Goal: Task Accomplishment & Management: Manage account settings

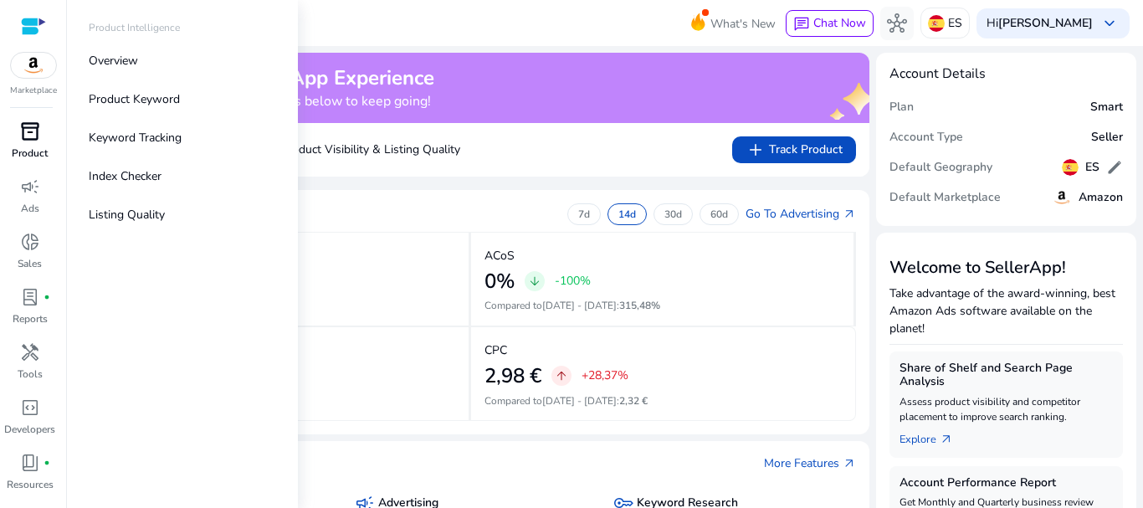
click at [26, 124] on span "inventory_2" at bounding box center [30, 131] width 20 height 20
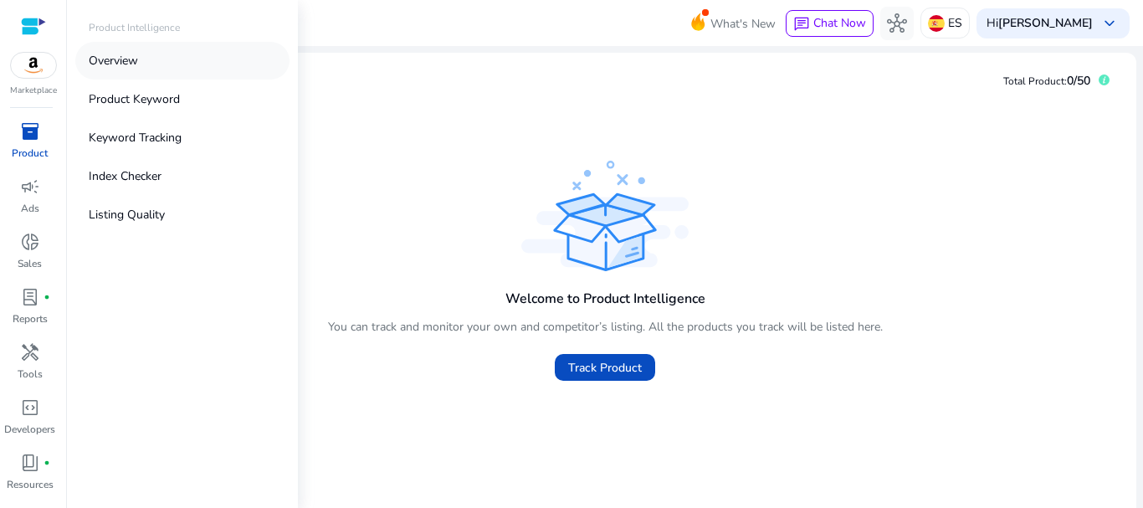
click at [120, 59] on p "Overview" at bounding box center [113, 61] width 49 height 18
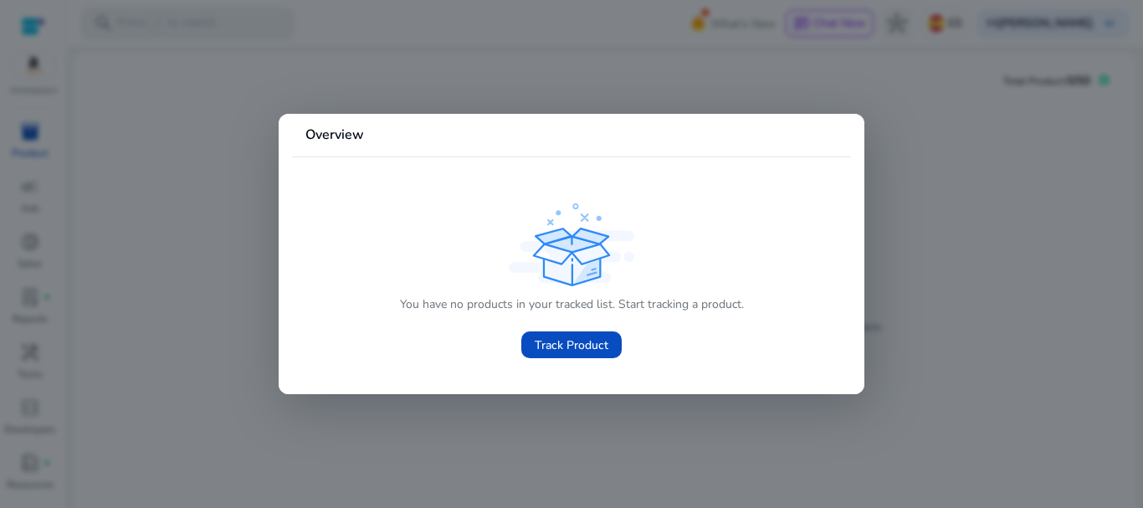
click at [509, 94] on div at bounding box center [571, 254] width 1143 height 508
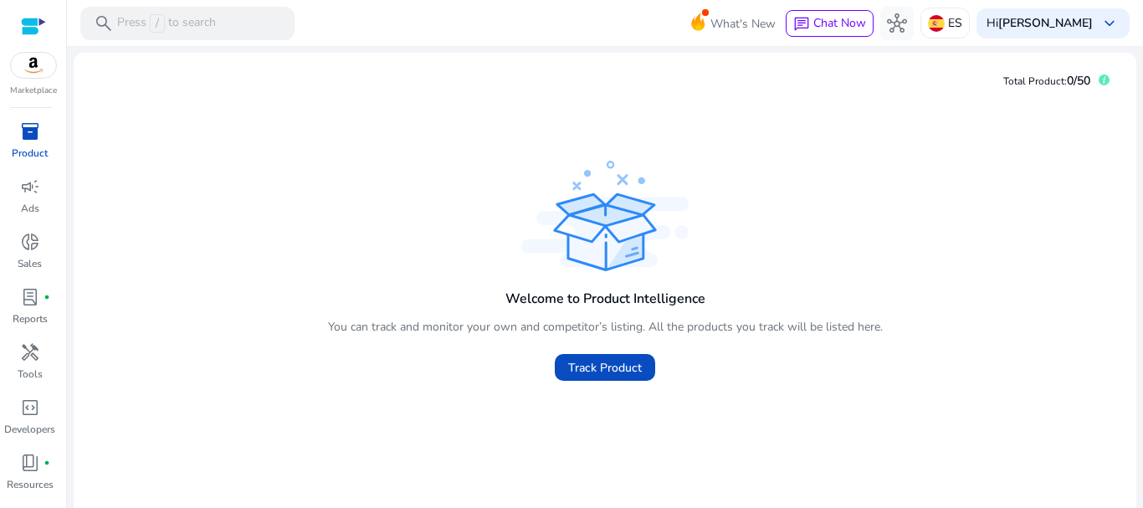
click at [41, 61] on img at bounding box center [33, 65] width 45 height 25
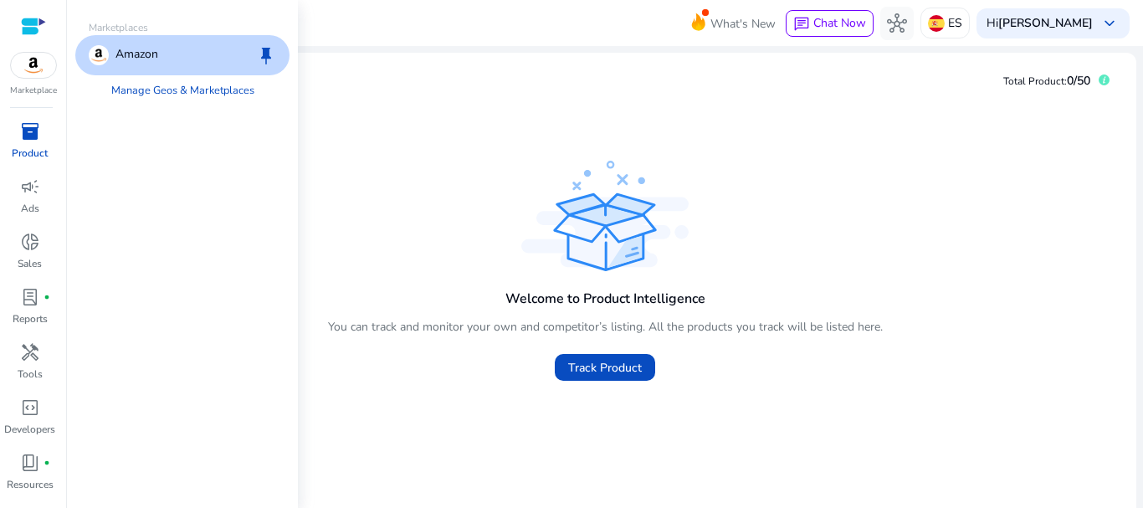
click at [161, 72] on div "Amazon keep" at bounding box center [182, 55] width 214 height 40
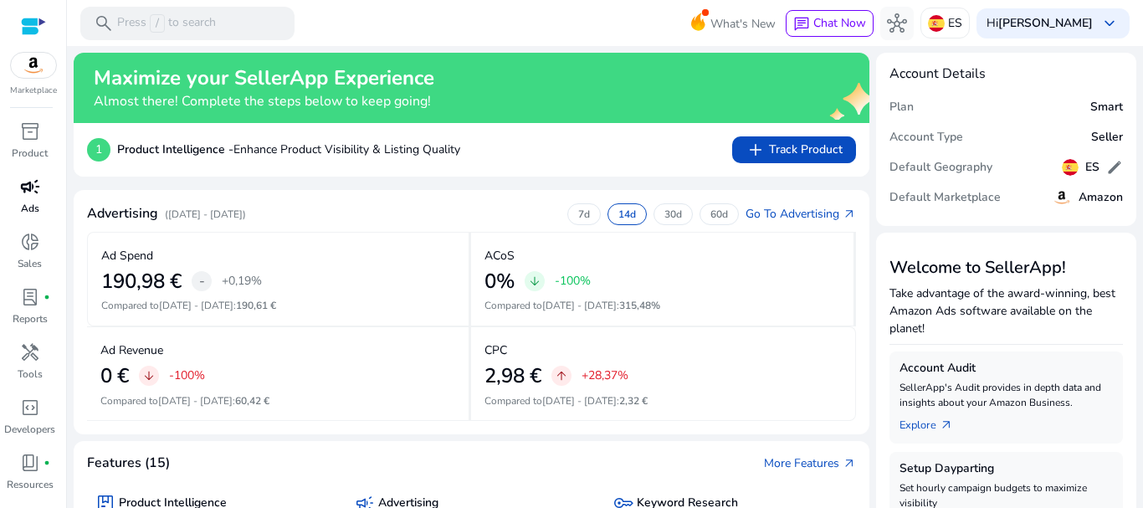
click at [38, 200] on link "campaign Ads" at bounding box center [29, 200] width 59 height 55
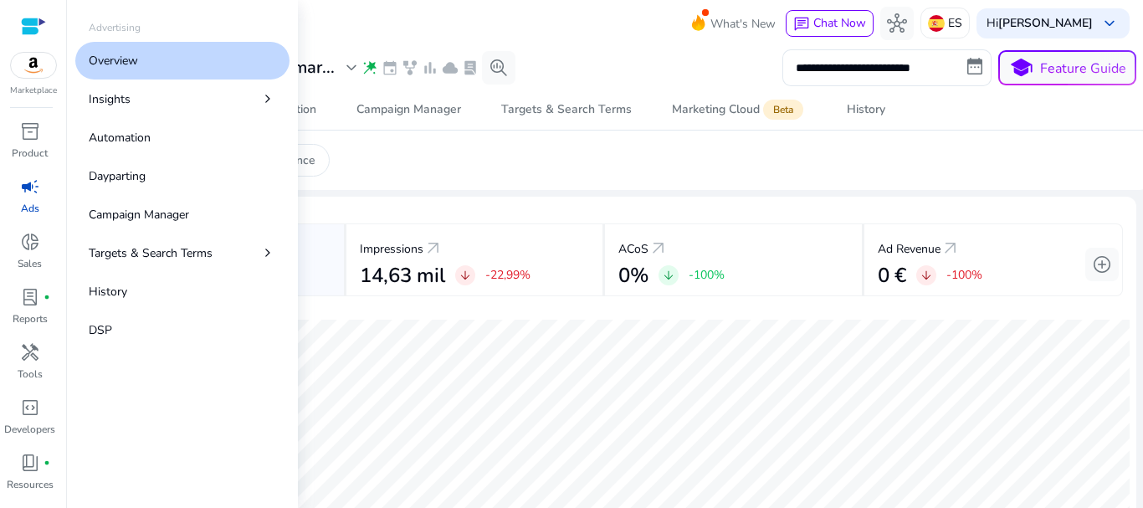
click at [125, 69] on p "Overview" at bounding box center [113, 61] width 49 height 18
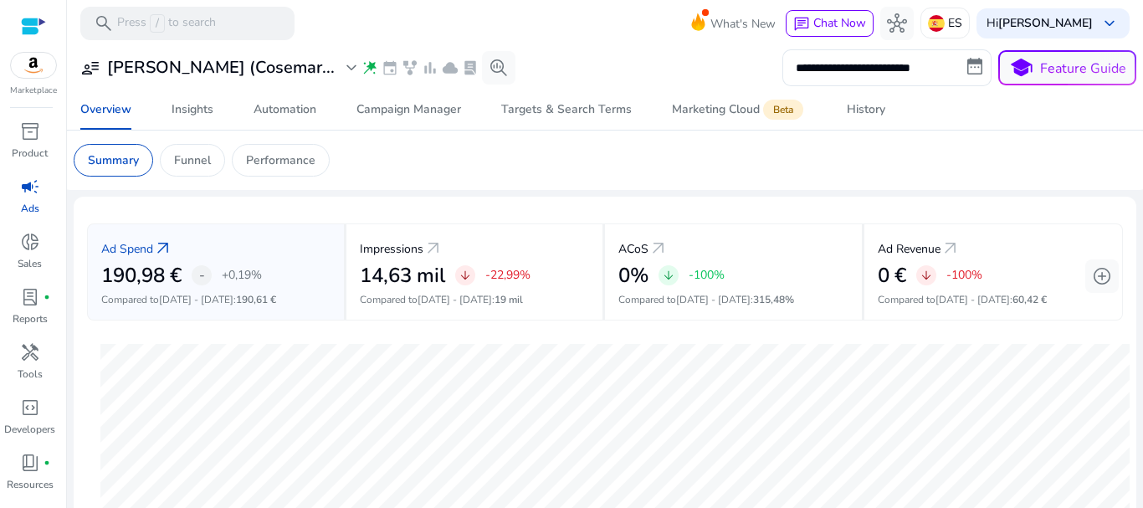
click at [376, 157] on app-sa-custom-tab "Summary Funnel Performance" at bounding box center [605, 160] width 1063 height 33
click at [855, 67] on input "**********" at bounding box center [886, 67] width 209 height 37
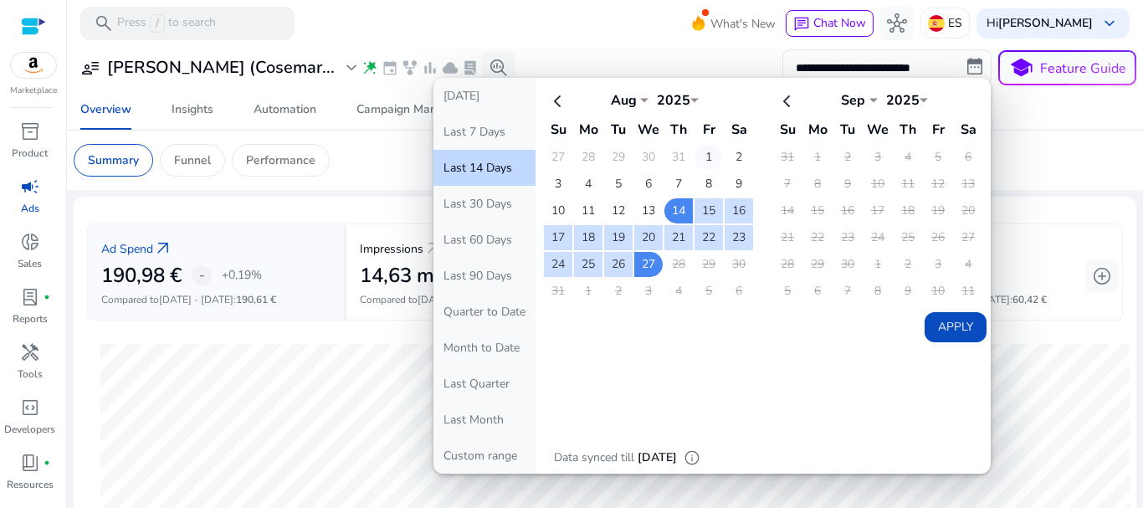
click at [705, 156] on td "1" at bounding box center [708, 157] width 28 height 25
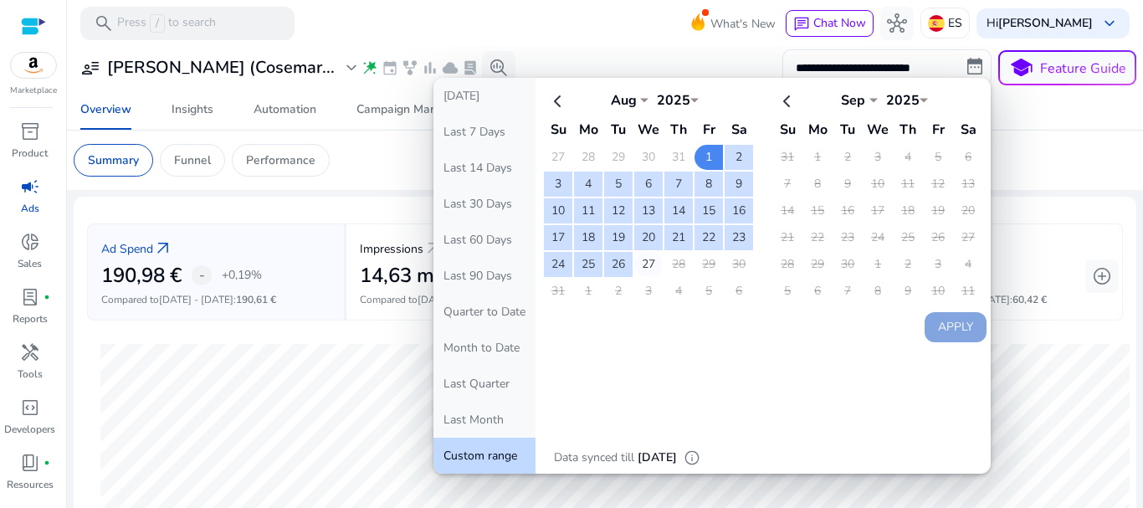
click at [647, 269] on td "27" at bounding box center [648, 264] width 28 height 25
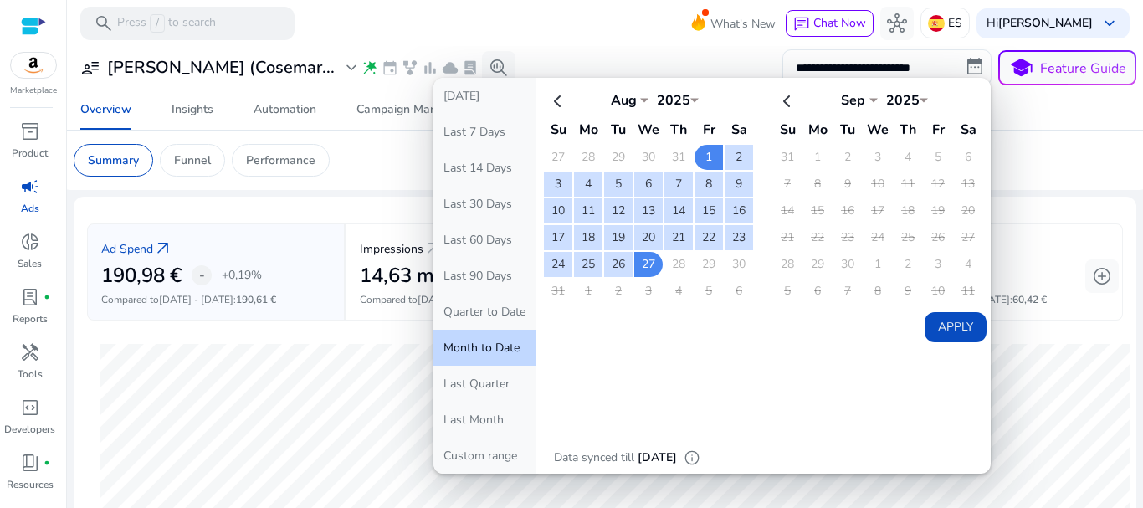
click at [947, 324] on button "Apply" at bounding box center [955, 327] width 62 height 30
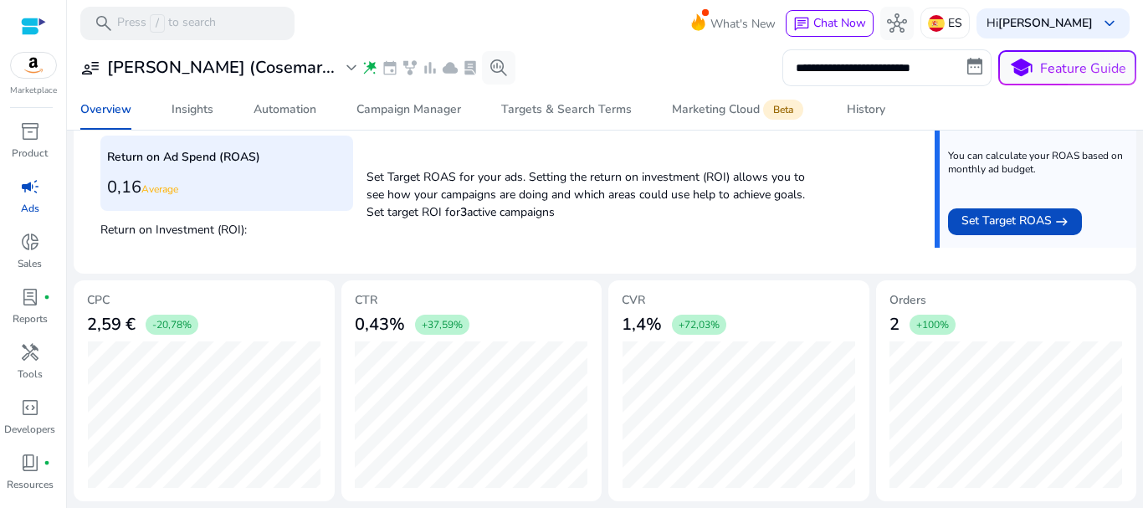
scroll to position [222, 0]
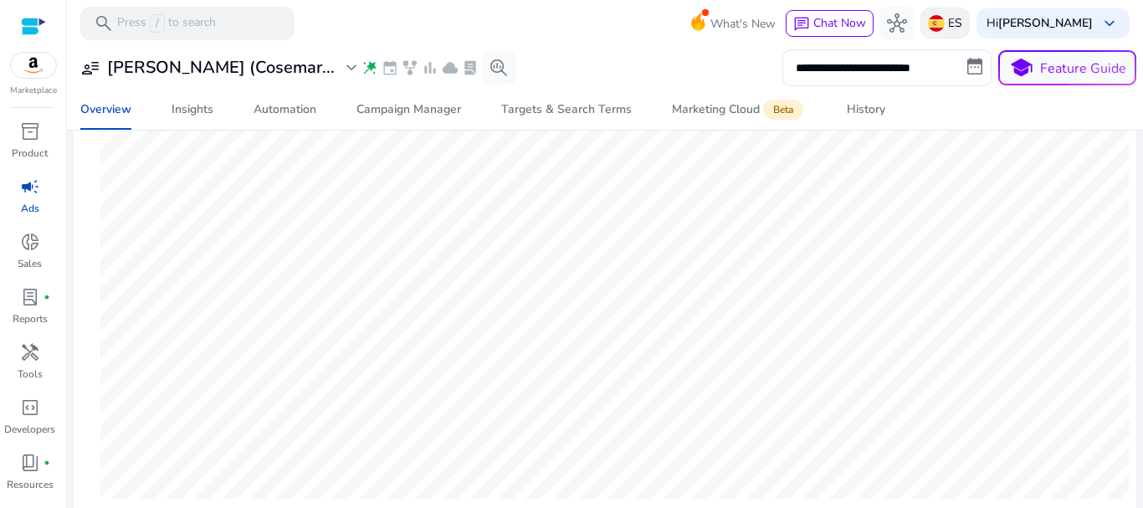
click at [950, 24] on div "ES" at bounding box center [944, 23] width 49 height 31
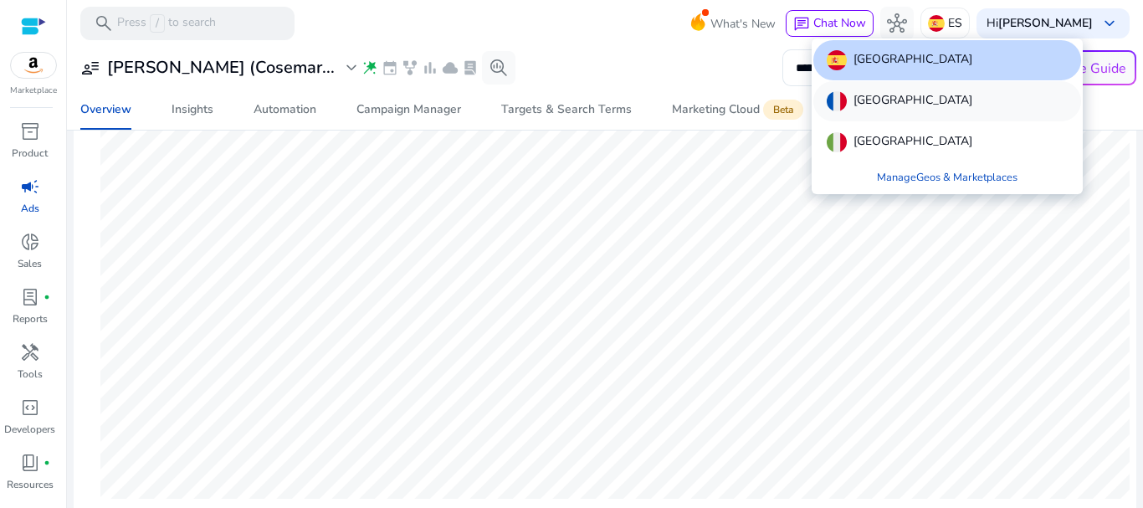
click at [909, 98] on div "[GEOGRAPHIC_DATA]" at bounding box center [947, 101] width 268 height 40
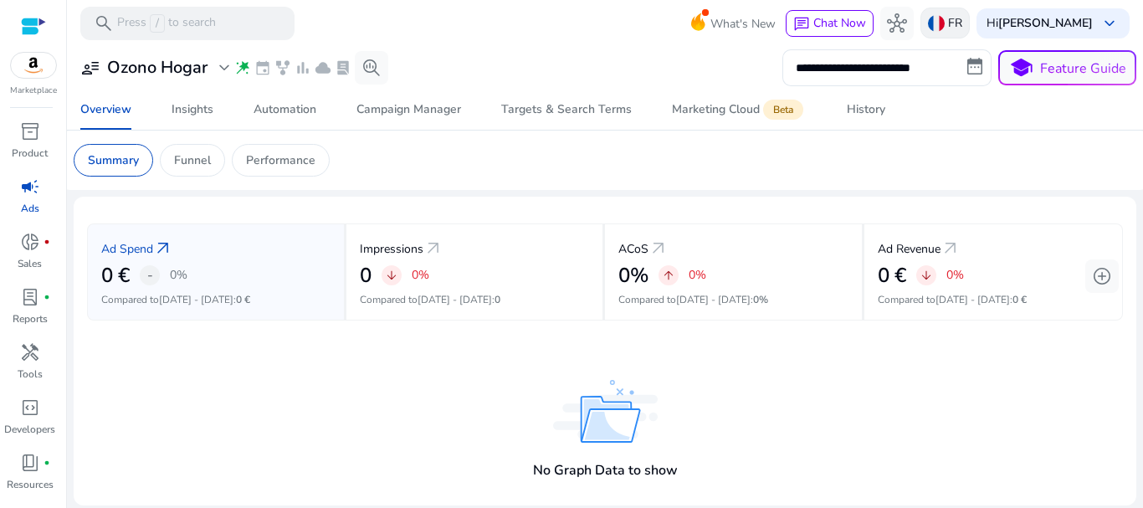
click at [943, 20] on img at bounding box center [936, 23] width 17 height 17
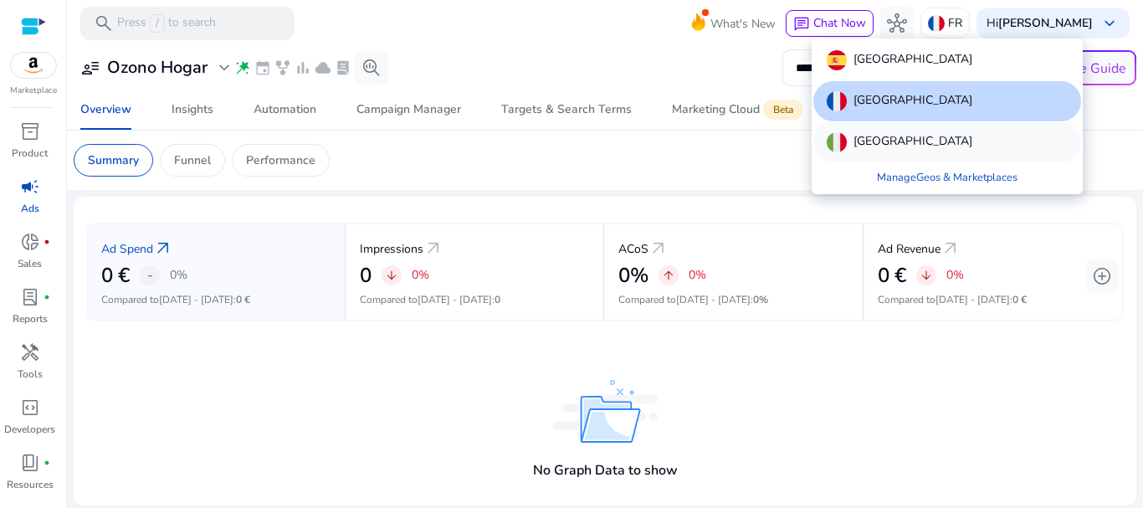
click at [924, 134] on div "[GEOGRAPHIC_DATA]" at bounding box center [947, 142] width 268 height 40
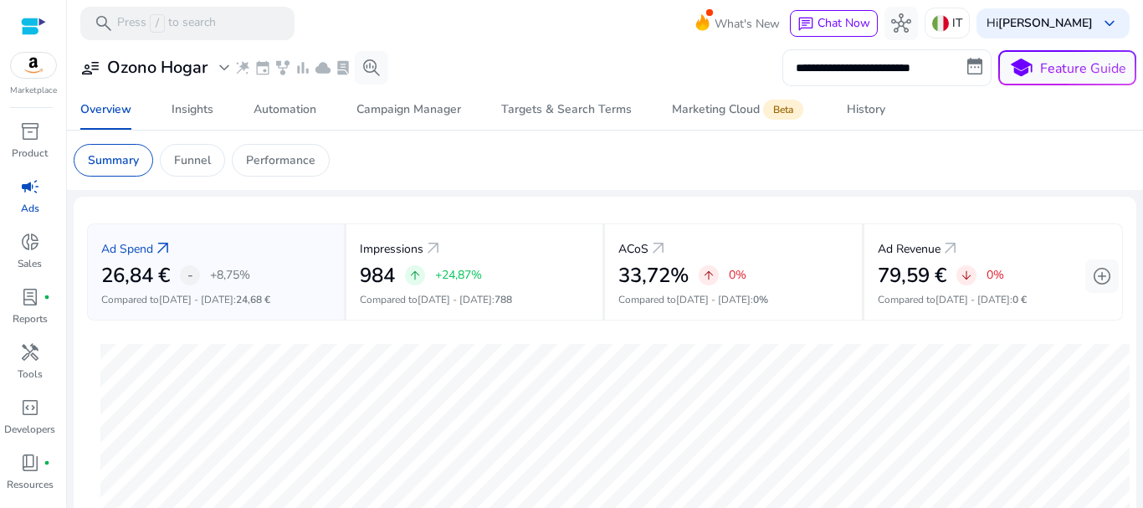
click at [846, 61] on input "**********" at bounding box center [886, 67] width 209 height 37
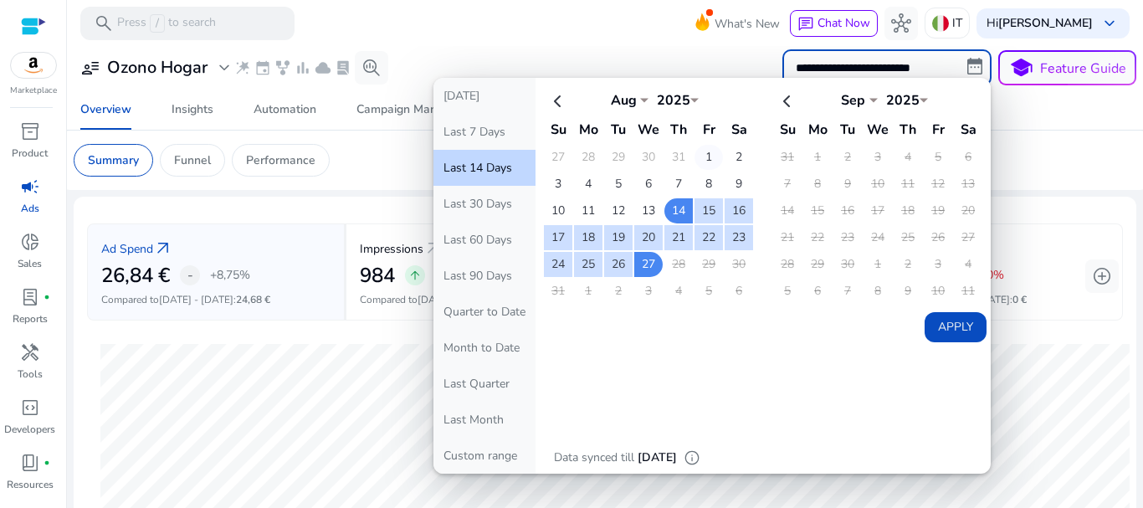
click at [701, 155] on td "1" at bounding box center [708, 157] width 28 height 25
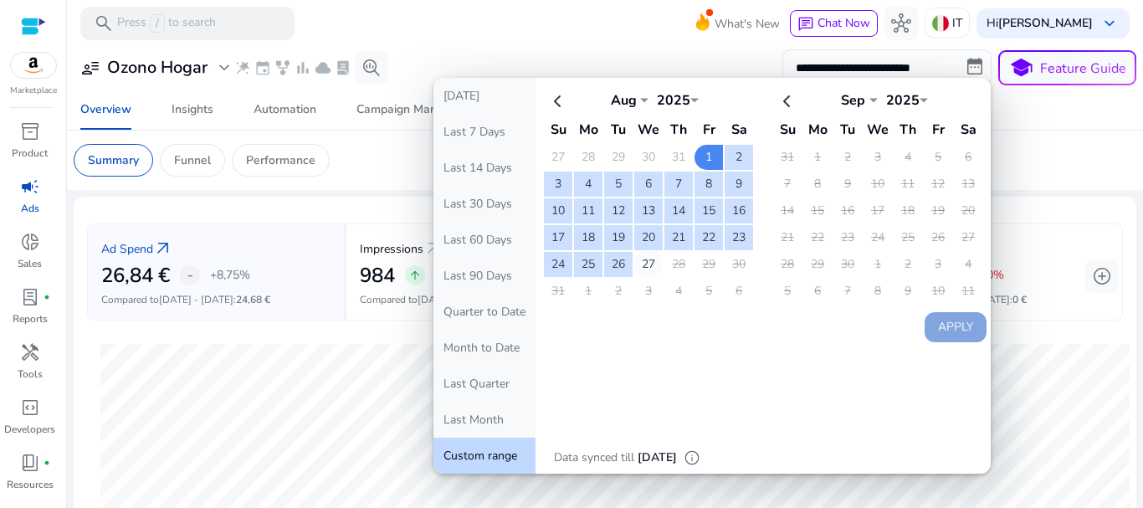
click at [637, 265] on td "27" at bounding box center [648, 264] width 28 height 25
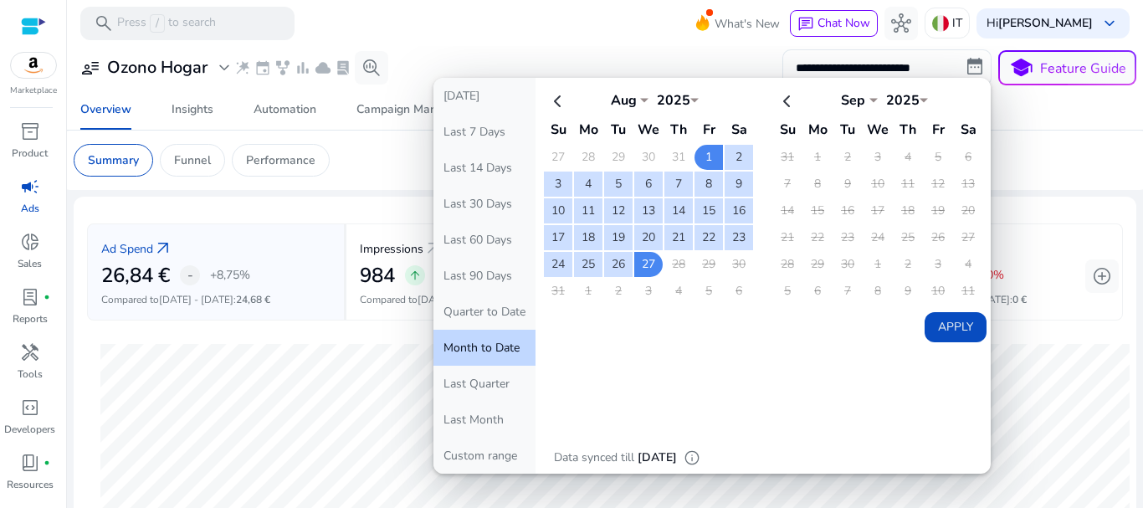
click at [935, 318] on button "Apply" at bounding box center [955, 327] width 62 height 30
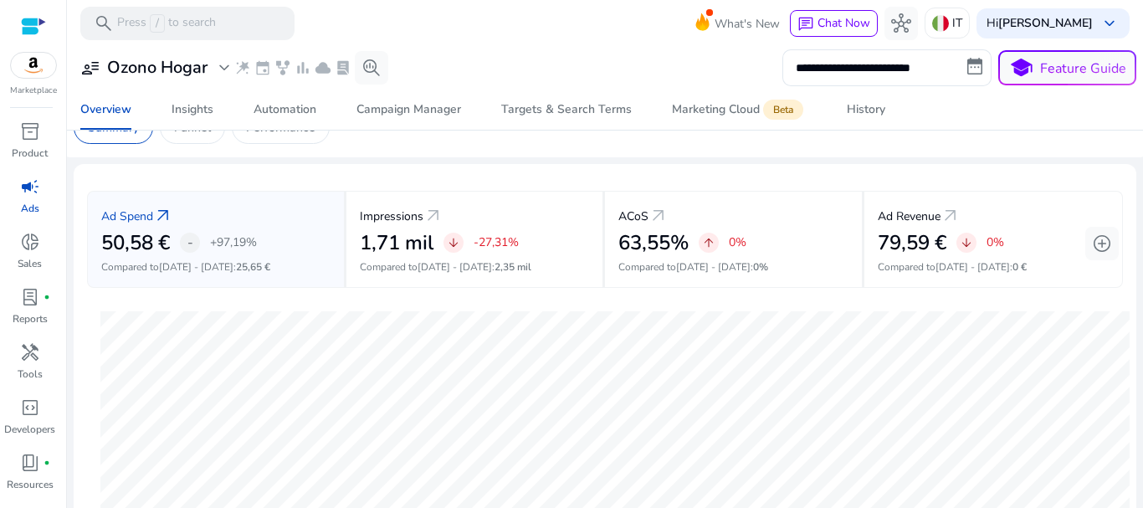
scroll to position [0, 0]
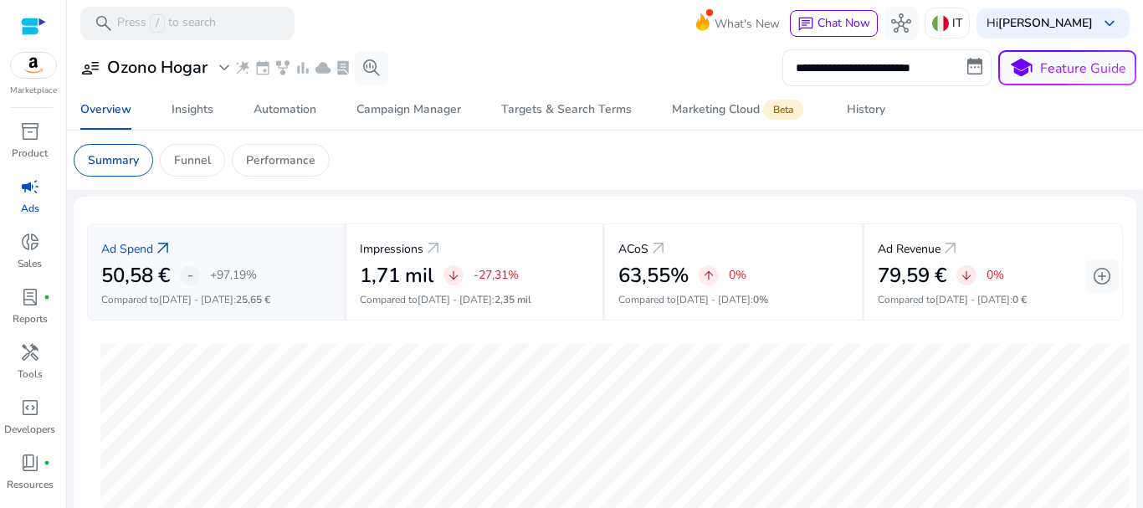
click at [949, 44] on mat-toolbar "search Press / to search What's New chat Chat Now hub IT Hi [PERSON_NAME] keybo…" at bounding box center [605, 23] width 1076 height 46
click at [949, 31] on img at bounding box center [940, 23] width 17 height 17
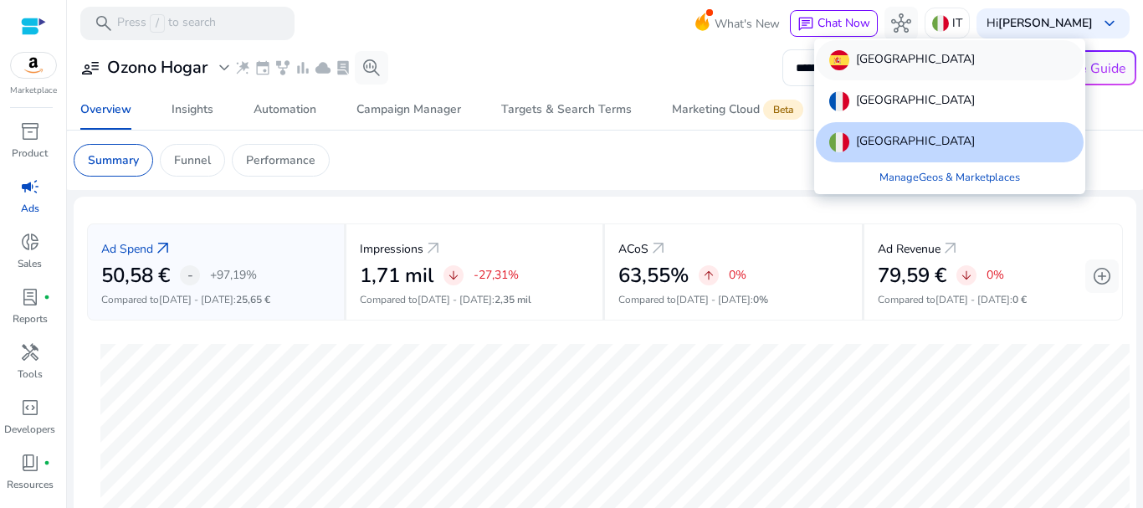
click at [859, 48] on div "[GEOGRAPHIC_DATA]" at bounding box center [950, 60] width 268 height 40
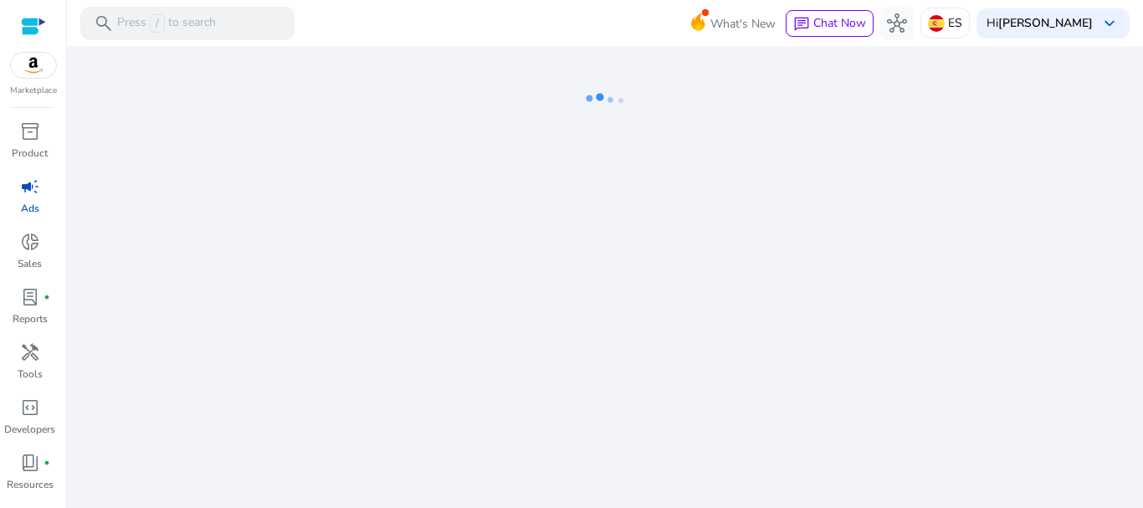
select select "*"
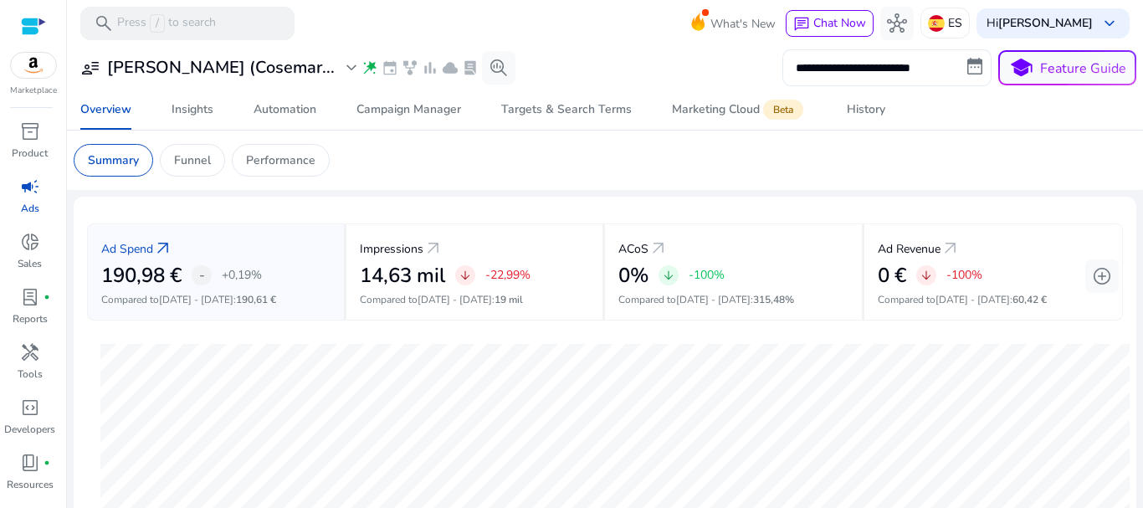
click at [919, 64] on input "**********" at bounding box center [886, 67] width 209 height 37
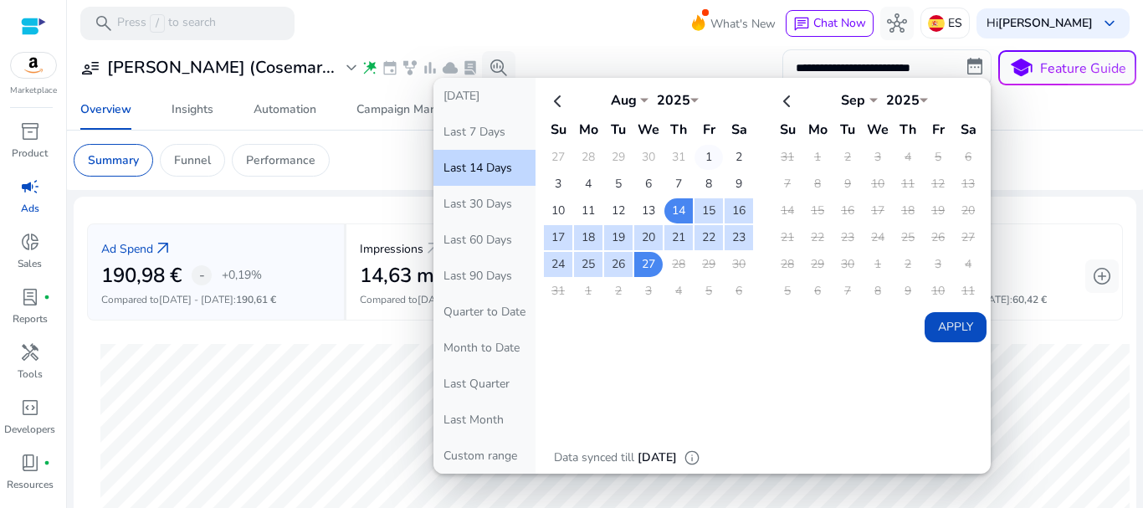
click at [702, 156] on td "1" at bounding box center [708, 157] width 28 height 25
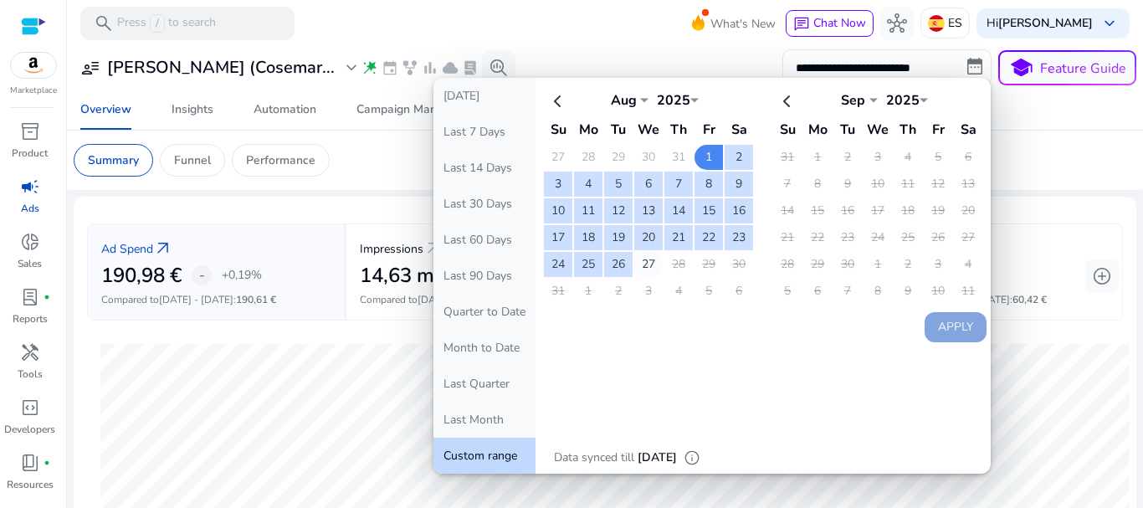
click at [643, 267] on td "27" at bounding box center [648, 264] width 28 height 25
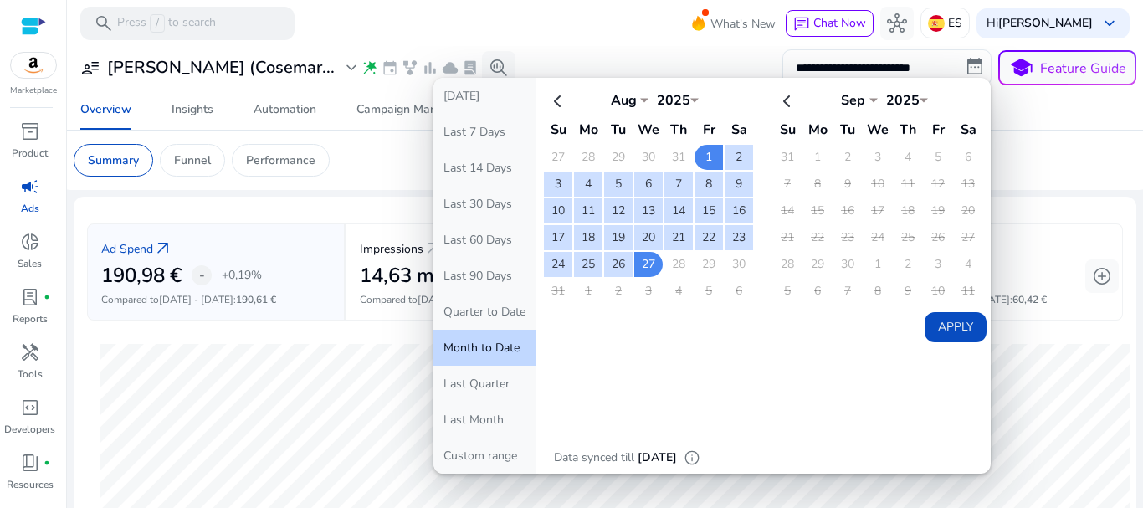
click at [924, 324] on button "Apply" at bounding box center [955, 327] width 62 height 30
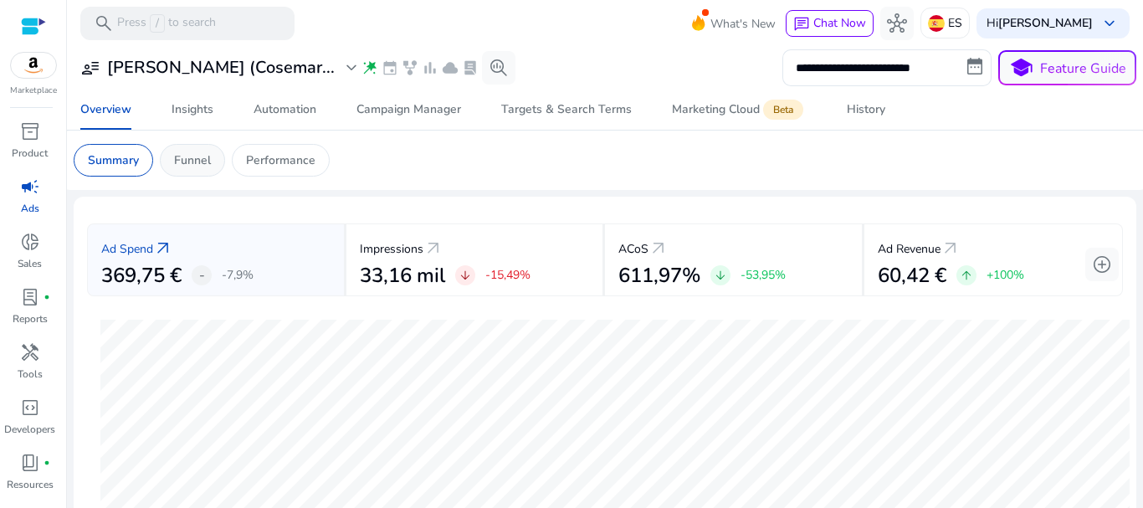
click at [206, 159] on p "Funnel" at bounding box center [192, 160] width 37 height 18
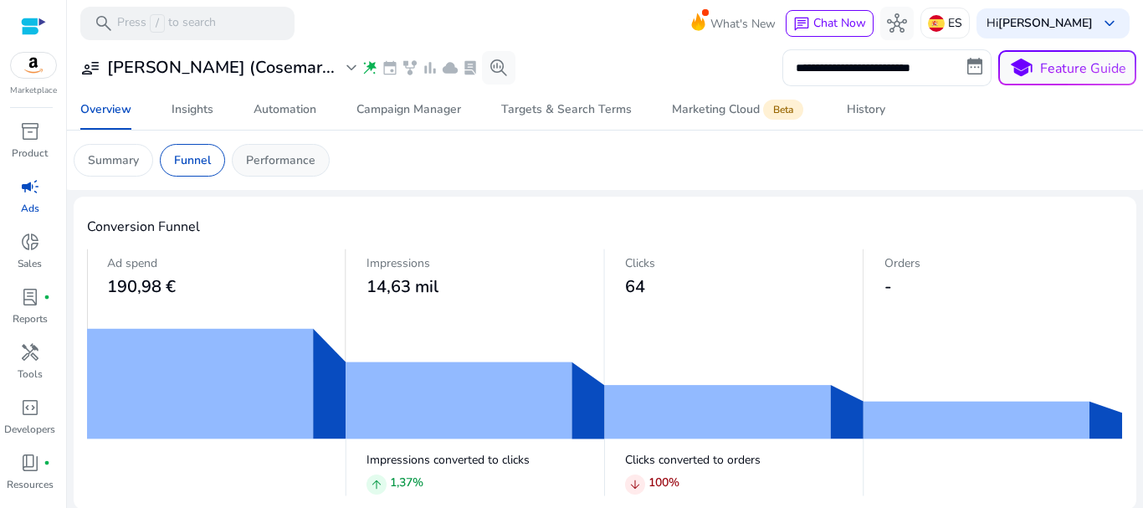
click at [273, 158] on p "Performance" at bounding box center [280, 160] width 69 height 18
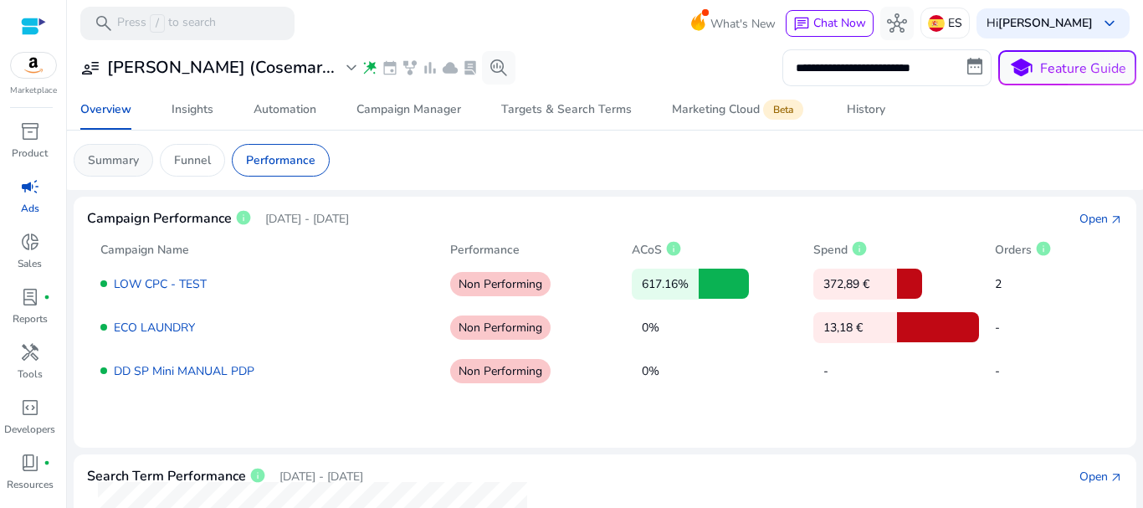
click at [117, 166] on p "Summary" at bounding box center [113, 160] width 51 height 18
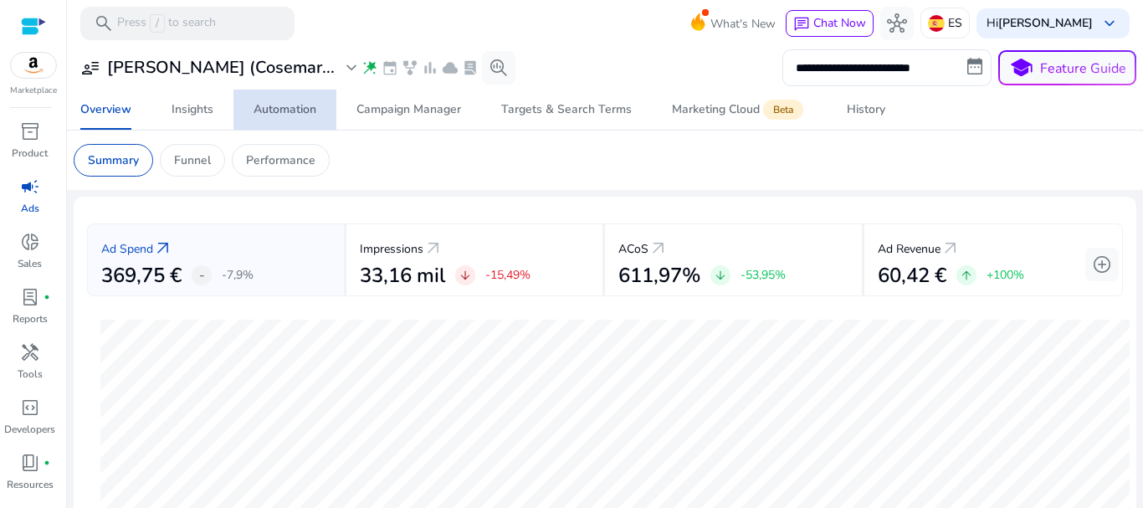
click at [290, 105] on div "Automation" at bounding box center [284, 110] width 63 height 12
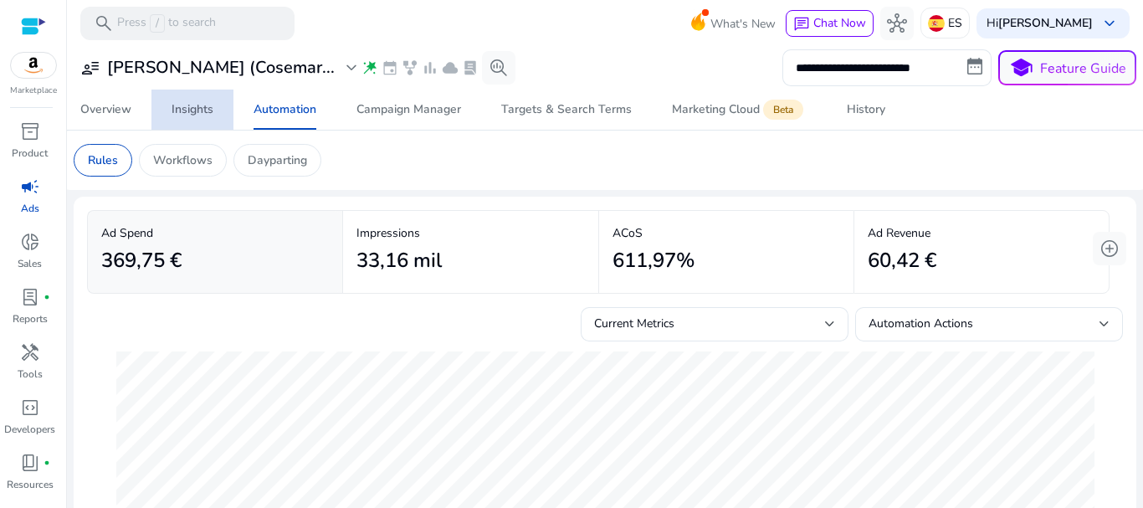
click at [190, 109] on div "Insights" at bounding box center [193, 110] width 42 height 12
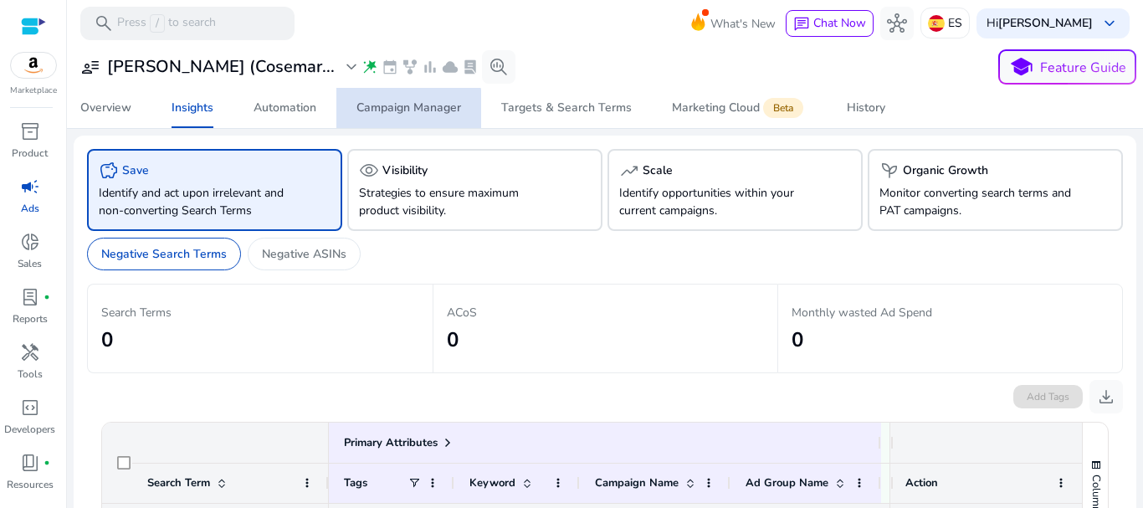
click at [382, 112] on div "Campaign Manager" at bounding box center [408, 108] width 105 height 12
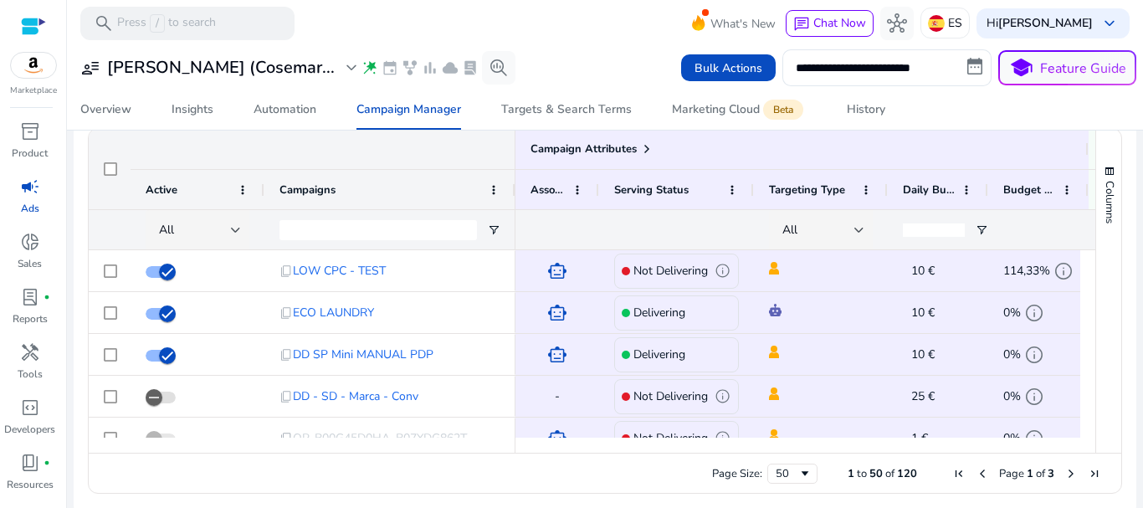
scroll to position [1132, 0]
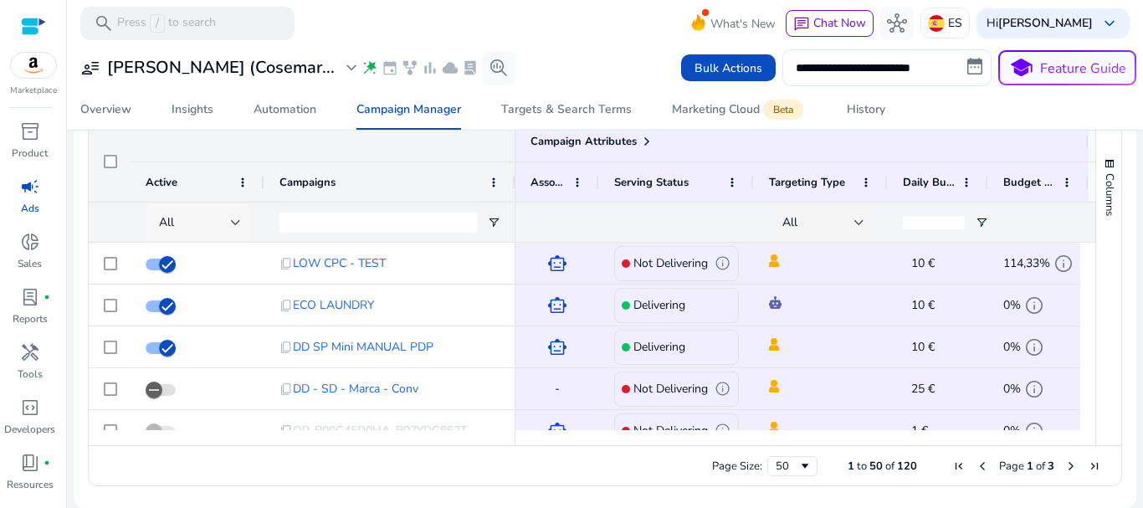
click at [197, 209] on div "All" at bounding box center [200, 222] width 82 height 40
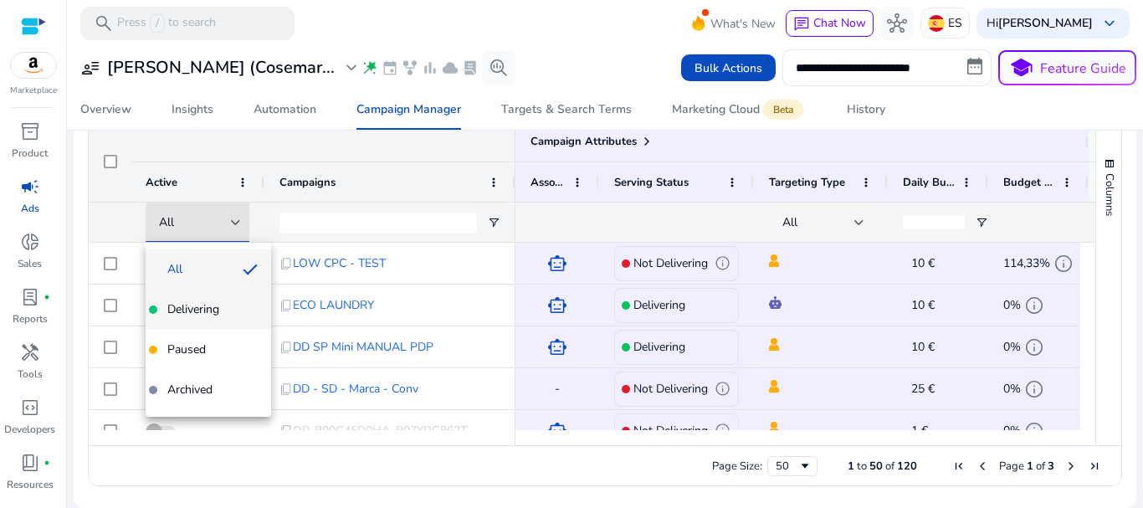
click at [197, 295] on mat-option "Delivering" at bounding box center [208, 309] width 125 height 40
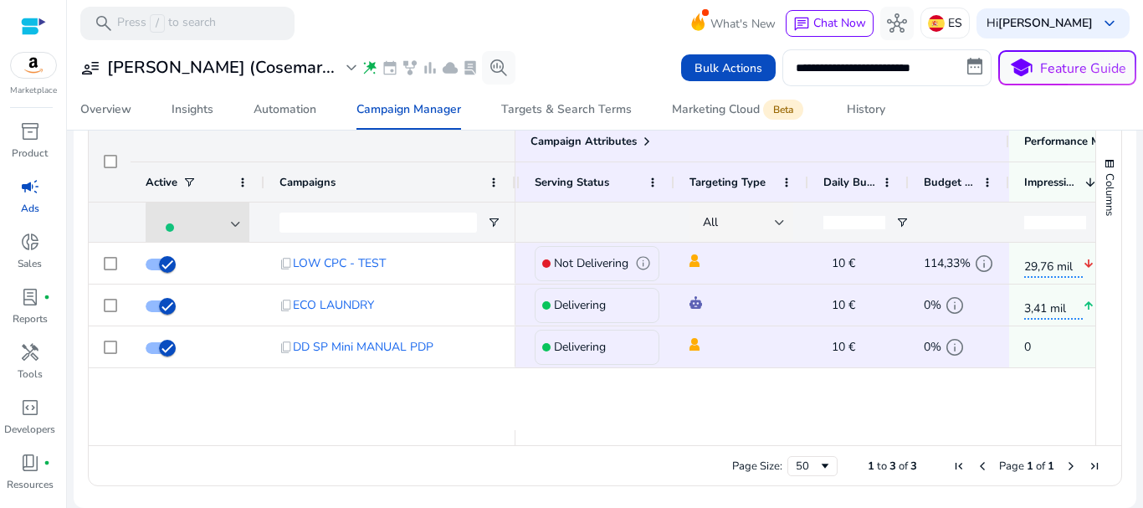
scroll to position [0, 0]
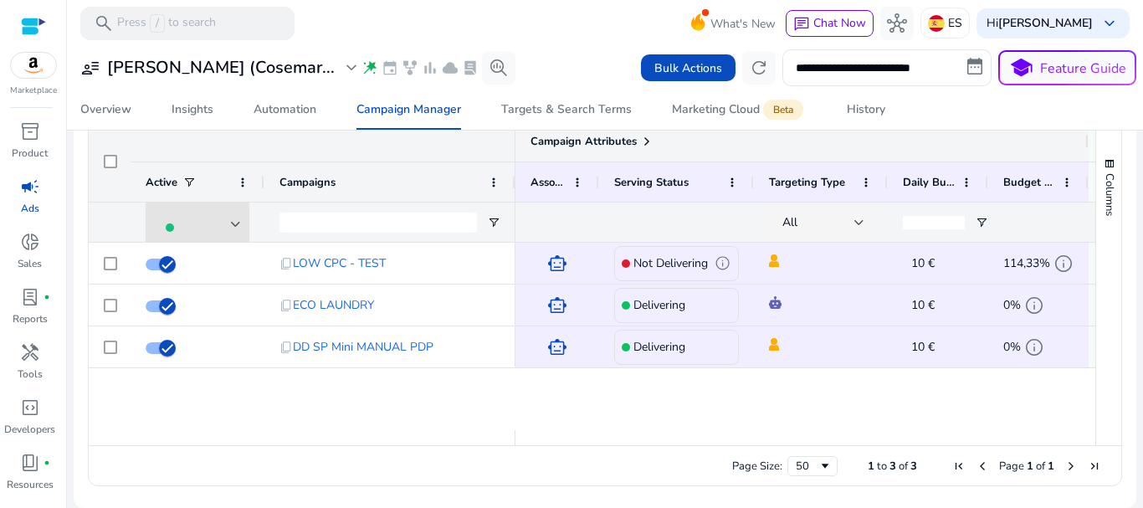
click at [643, 136] on span at bounding box center [646, 141] width 13 height 13
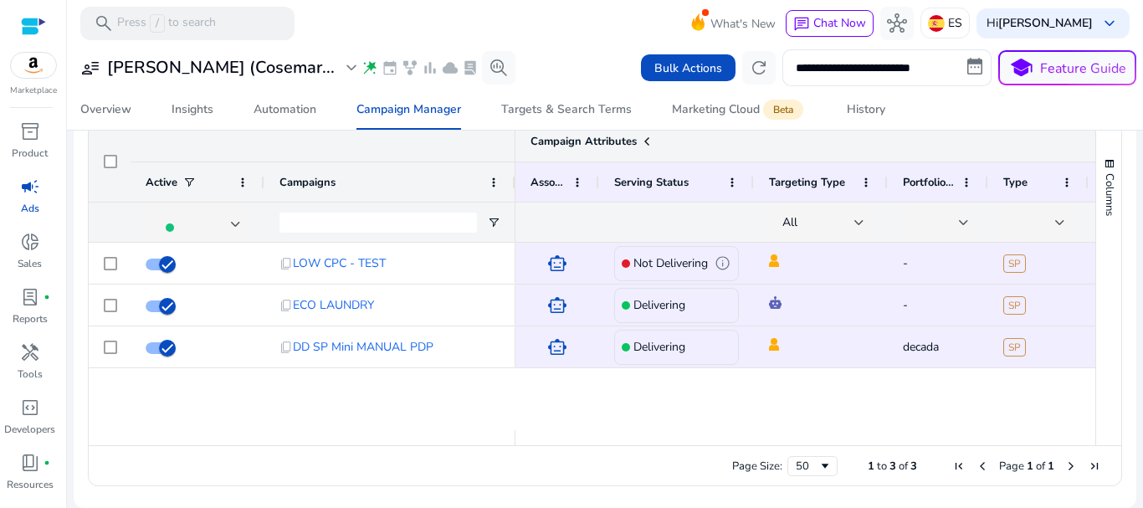
click at [640, 138] on span at bounding box center [646, 141] width 13 height 13
